Goal: Communication & Community: Answer question/provide support

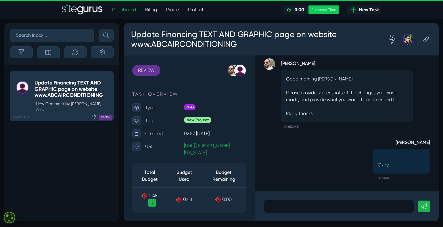
click at [316, 213] on div at bounding box center [347, 207] width 184 height 30
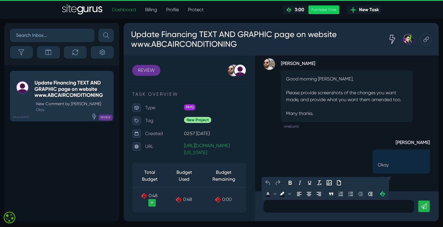
click at [283, 207] on p at bounding box center [339, 206] width 142 height 7
paste div
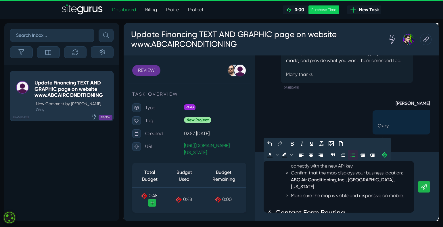
scroll to position [338, 0]
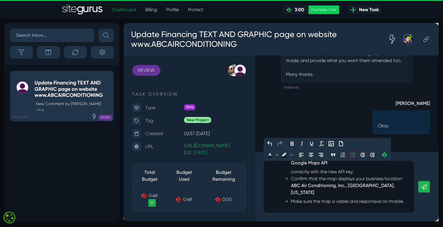
click at [366, 179] on p "Confirm that the map displays your business location: ABC Air Conditioning, Inc…" at bounding box center [350, 185] width 119 height 21
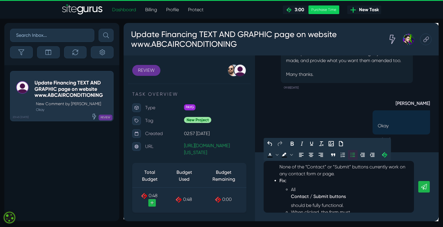
scroll to position [26, 0]
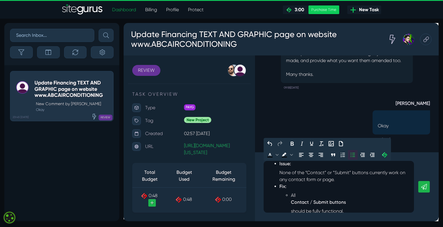
click at [353, 180] on p "Issue: None of the “Contact” or “Submit” buttons currently work on any contact …" at bounding box center [345, 171] width 130 height 23
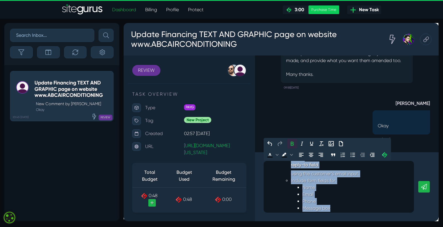
scroll to position [462, 0]
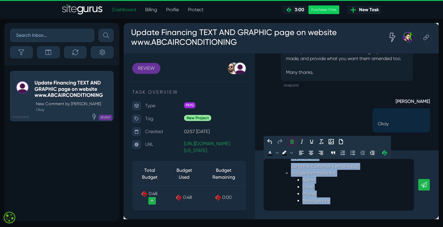
drag, startPoint x: 270, startPoint y: 169, endPoint x: 369, endPoint y: 259, distance: 134.4
click at [369, 219] on html "Update Financing TEXT AND GRAPHIC page on website www.ABCAIRCONDITIONING REVIEW…" at bounding box center [281, 120] width 315 height 198
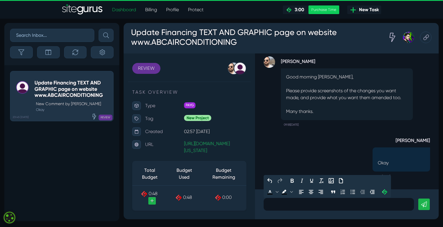
click at [268, 204] on p at bounding box center [339, 204] width 142 height 7
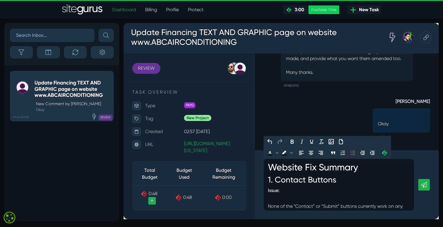
click at [422, 186] on icon at bounding box center [424, 185] width 6 height 6
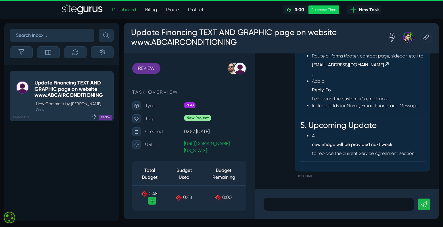
click at [329, 209] on div at bounding box center [339, 204] width 150 height 13
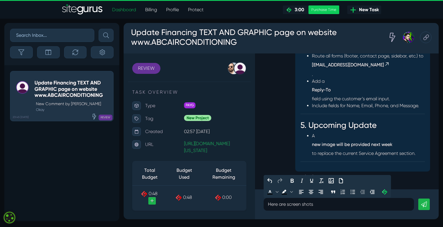
click at [422, 203] on icon at bounding box center [424, 205] width 6 height 6
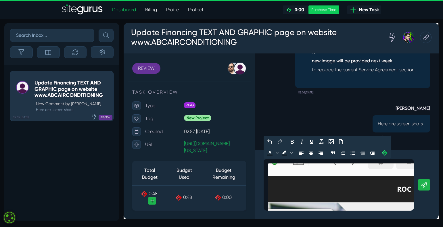
click at [425, 187] on icon at bounding box center [424, 185] width 6 height 6
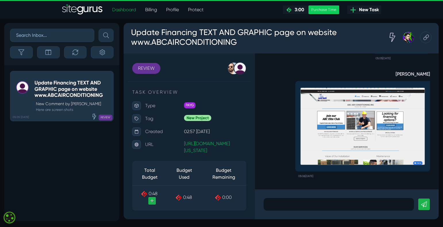
drag, startPoint x: 436, startPoint y: 0, endPoint x: 347, endPoint y: 17, distance: 90.5
click at [346, 18] on header "Dashboard Billing Profile Protect .cls-1{fill-rule:evenodd;fill:url(#linear-gra…" at bounding box center [221, 9] width 443 height 19
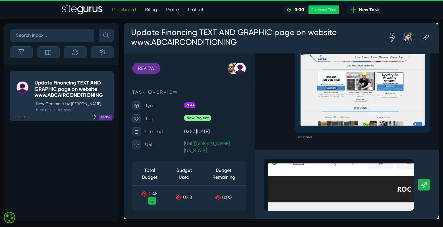
click at [426, 188] on icon at bounding box center [424, 185] width 6 height 6
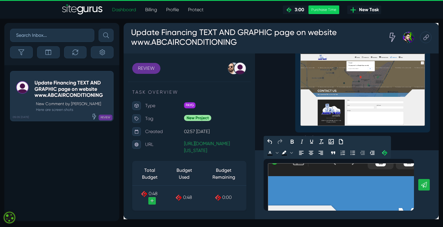
click at [425, 183] on icon at bounding box center [424, 185] width 6 height 6
